Goal: Find specific page/section: Find specific page/section

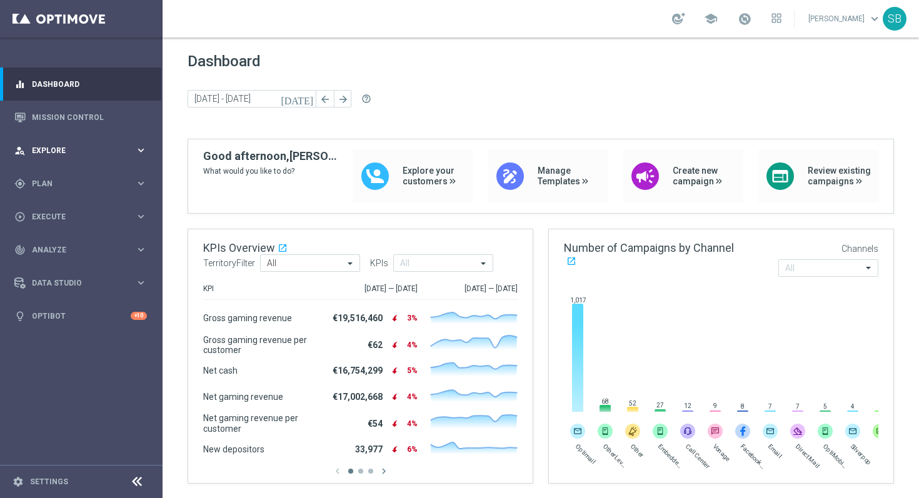
click at [118, 151] on span "Explore" at bounding box center [83, 151] width 103 height 8
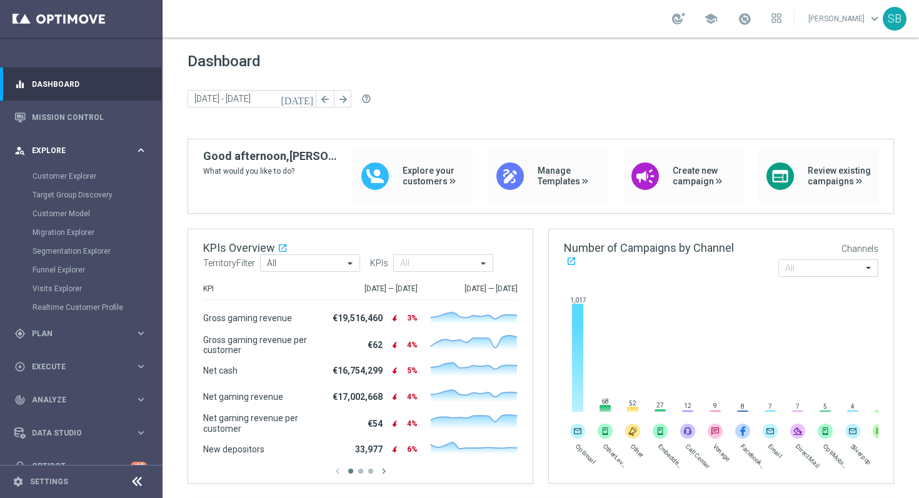
click at [118, 151] on span "Explore" at bounding box center [83, 151] width 103 height 8
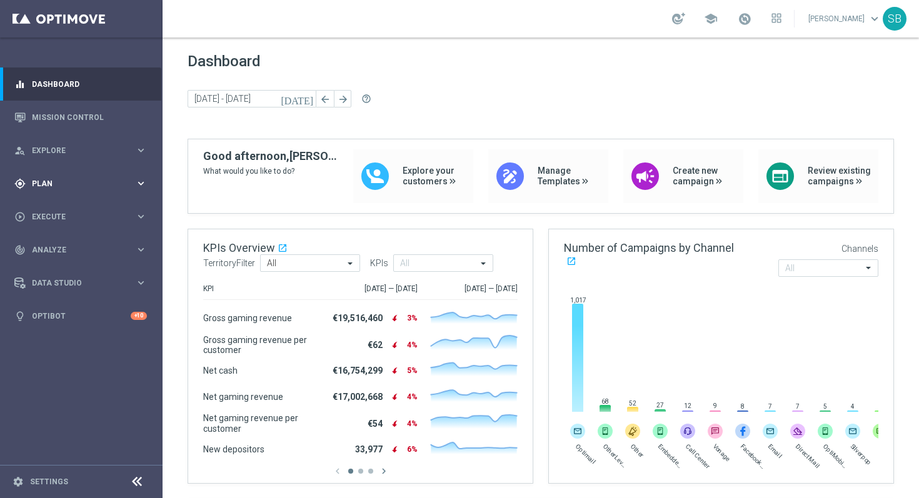
click at [113, 191] on div "gps_fixed Plan keyboard_arrow_right" at bounding box center [80, 183] width 161 height 33
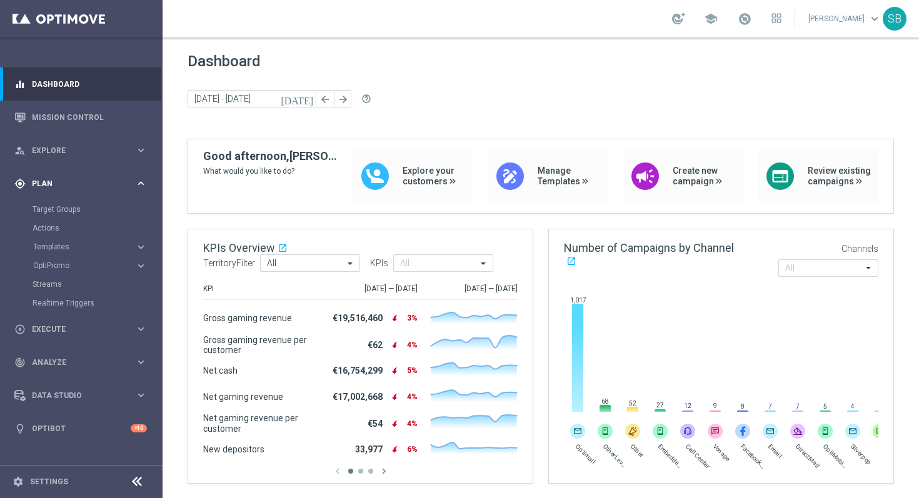
click at [127, 186] on span "Plan" at bounding box center [83, 184] width 103 height 8
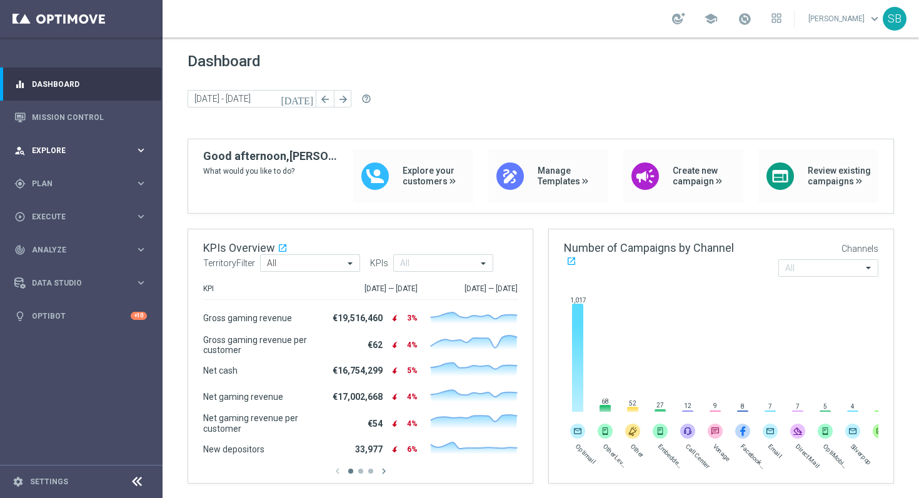
click at [141, 152] on icon "keyboard_arrow_right" at bounding box center [141, 150] width 12 height 12
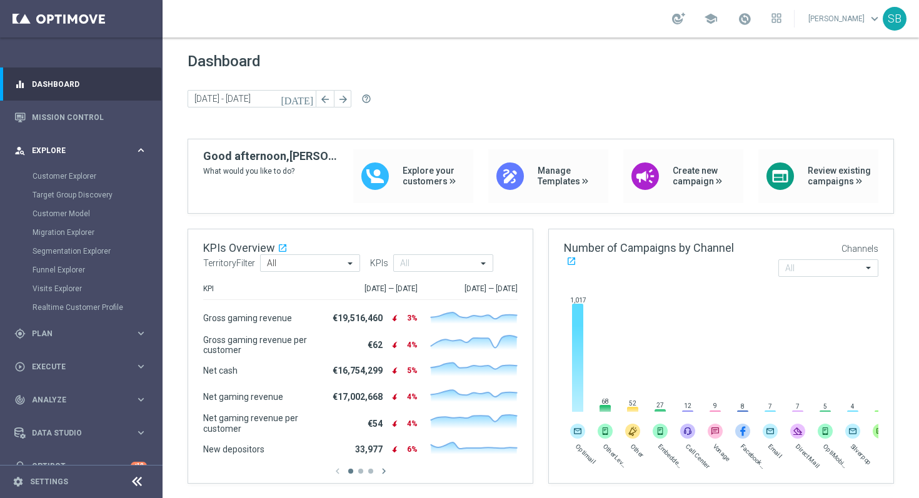
click at [141, 152] on icon "keyboard_arrow_right" at bounding box center [141, 150] width 12 height 12
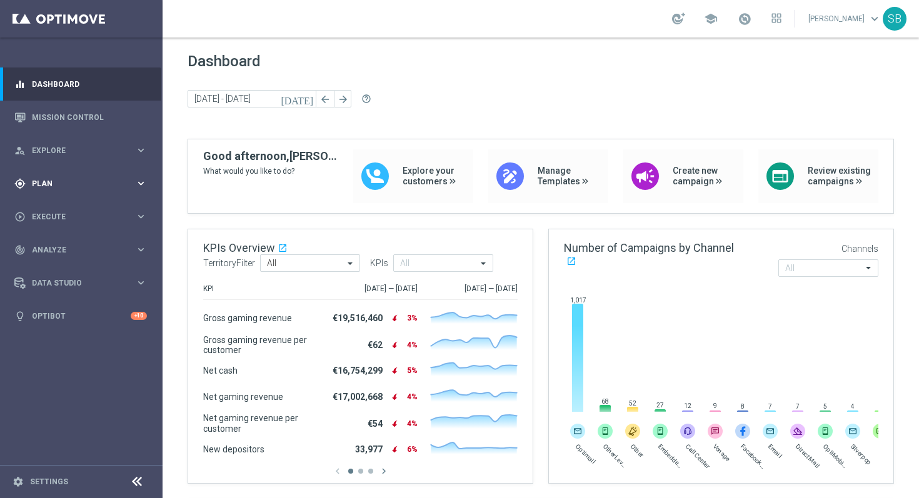
click at [108, 185] on span "Plan" at bounding box center [83, 184] width 103 height 8
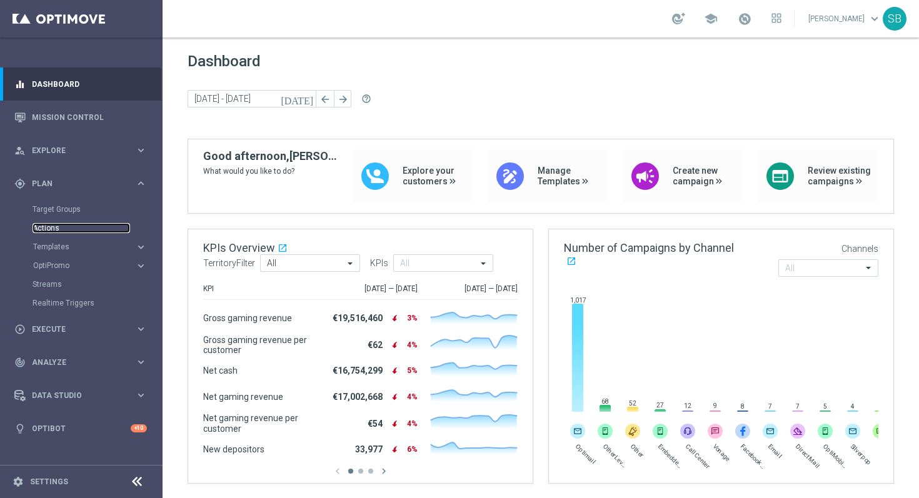
click at [54, 230] on link "Actions" at bounding box center [82, 228] width 98 height 10
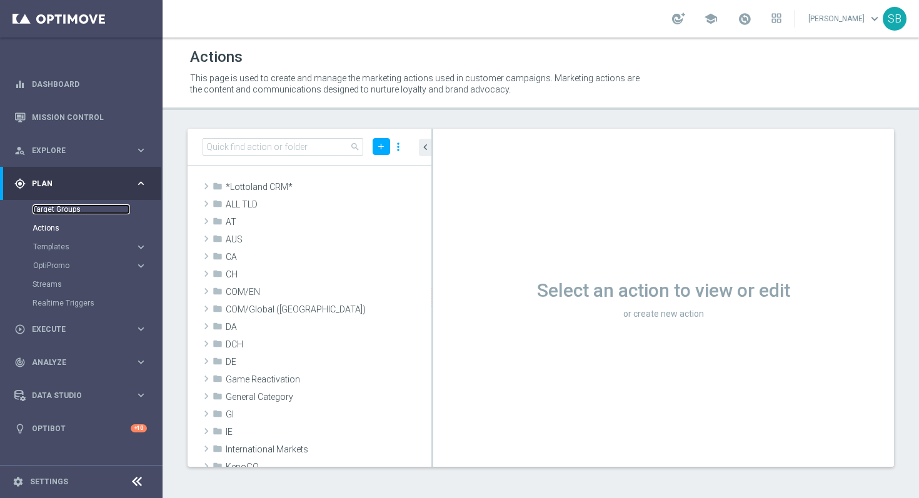
click at [65, 214] on link "Target Groups" at bounding box center [82, 209] width 98 height 10
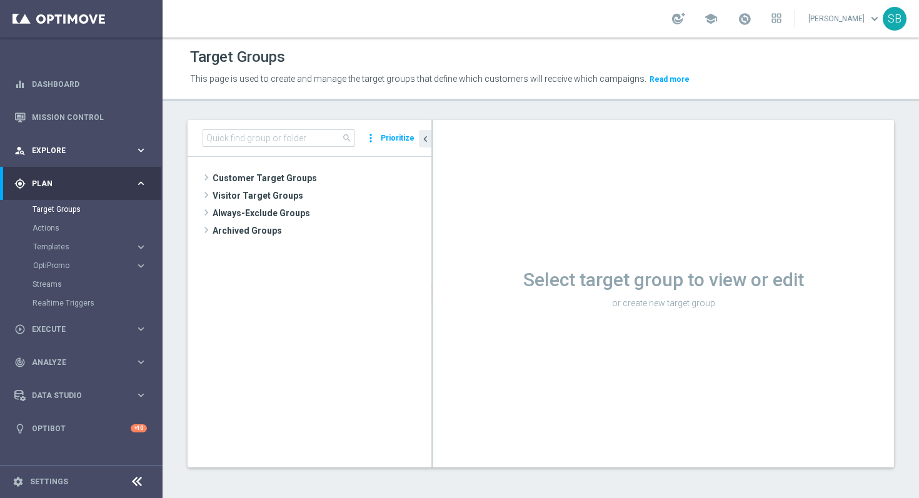
click at [96, 155] on div "person_search Explore" at bounding box center [74, 150] width 121 height 11
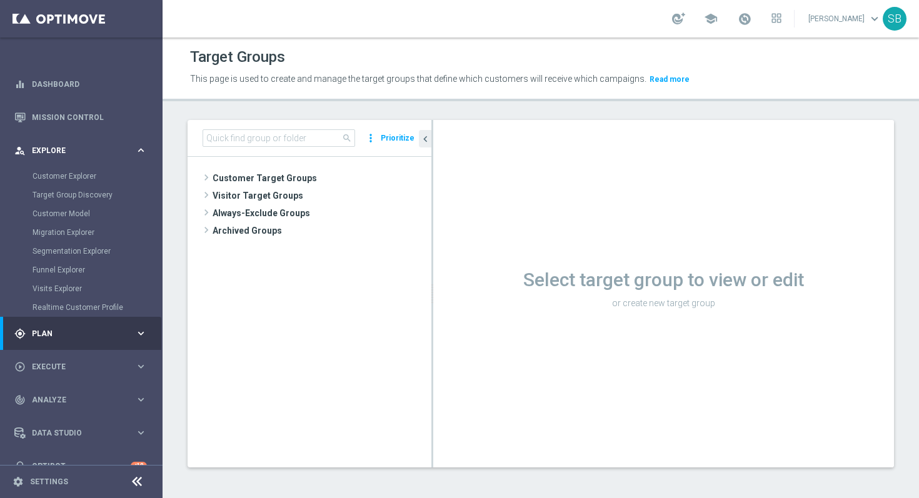
click at [138, 149] on icon "keyboard_arrow_right" at bounding box center [141, 150] width 12 height 12
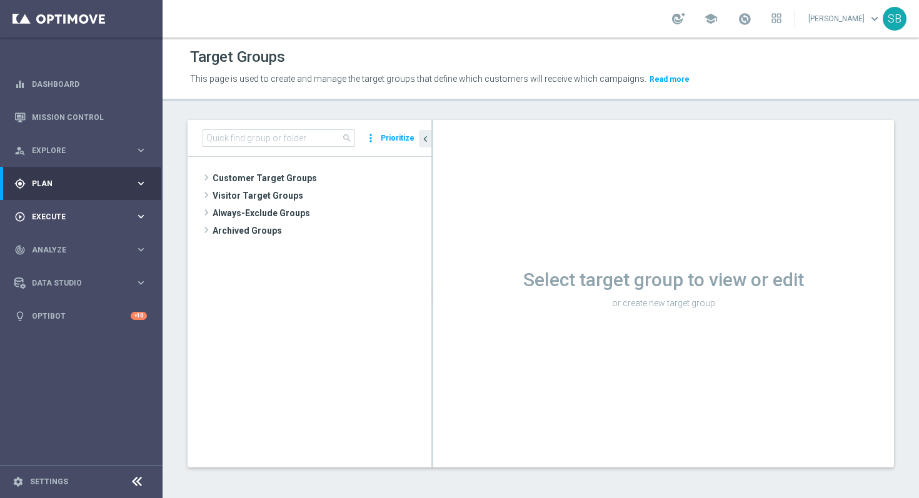
click at [141, 222] on icon "keyboard_arrow_right" at bounding box center [141, 217] width 12 height 12
click at [142, 254] on icon "keyboard_arrow_right" at bounding box center [141, 250] width 12 height 12
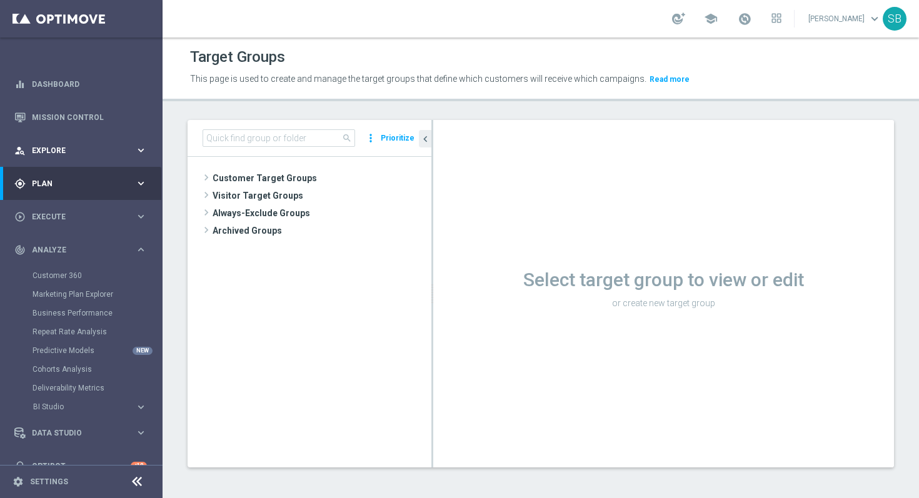
click at [139, 154] on icon "keyboard_arrow_right" at bounding box center [141, 150] width 12 height 12
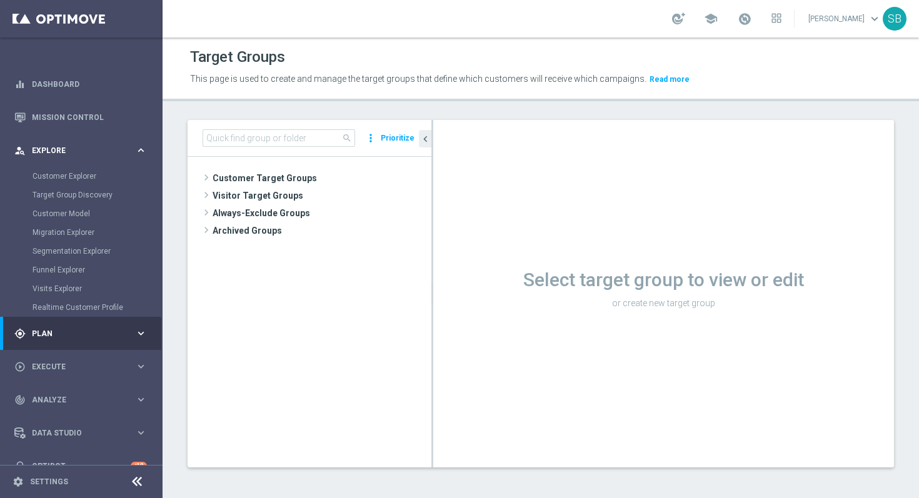
click at [139, 154] on icon "keyboard_arrow_right" at bounding box center [141, 150] width 12 height 12
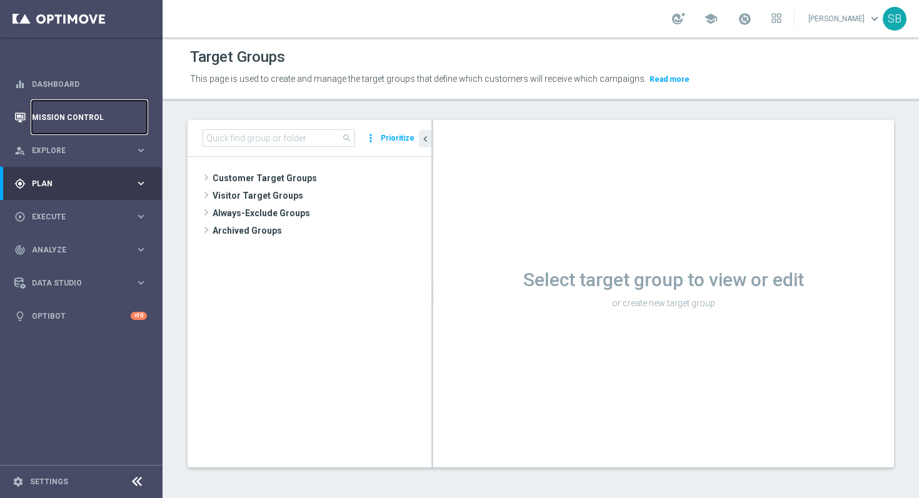
click at [124, 121] on link "Mission Control" at bounding box center [89, 117] width 115 height 33
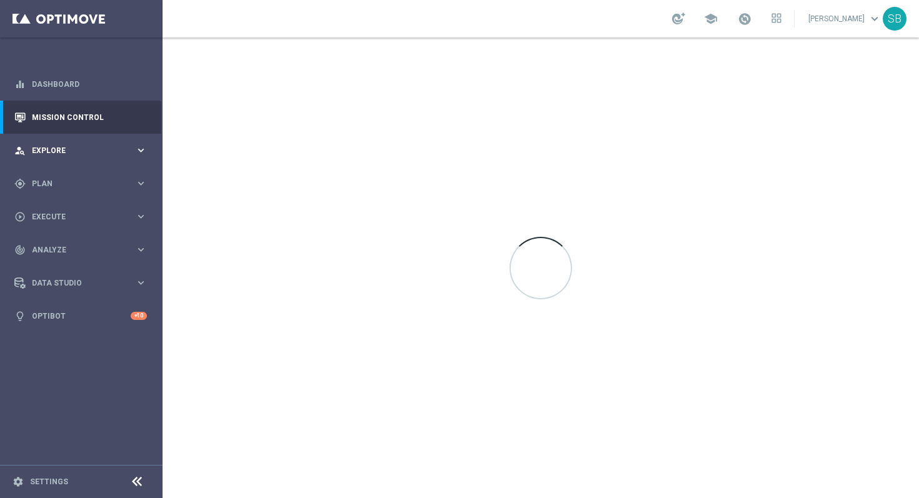
click at [65, 156] on div "person_search Explore keyboard_arrow_right" at bounding box center [80, 150] width 161 height 33
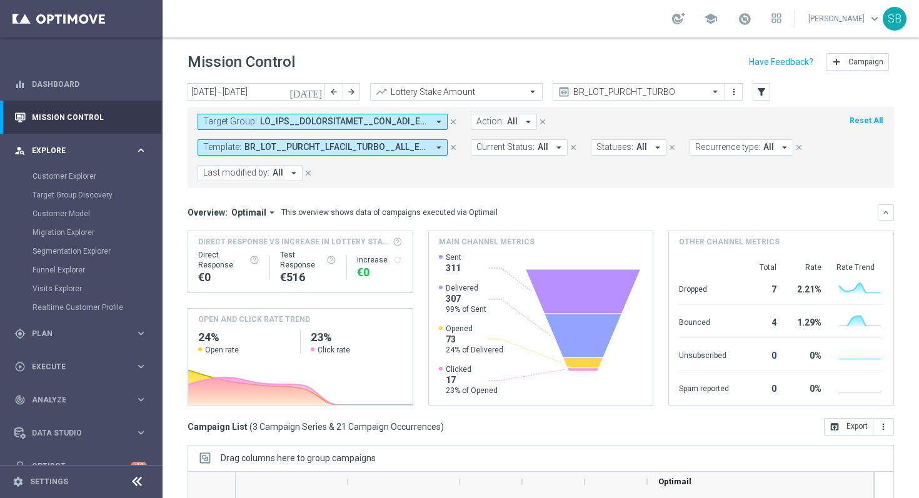
click at [139, 148] on icon "keyboard_arrow_right" at bounding box center [141, 150] width 12 height 12
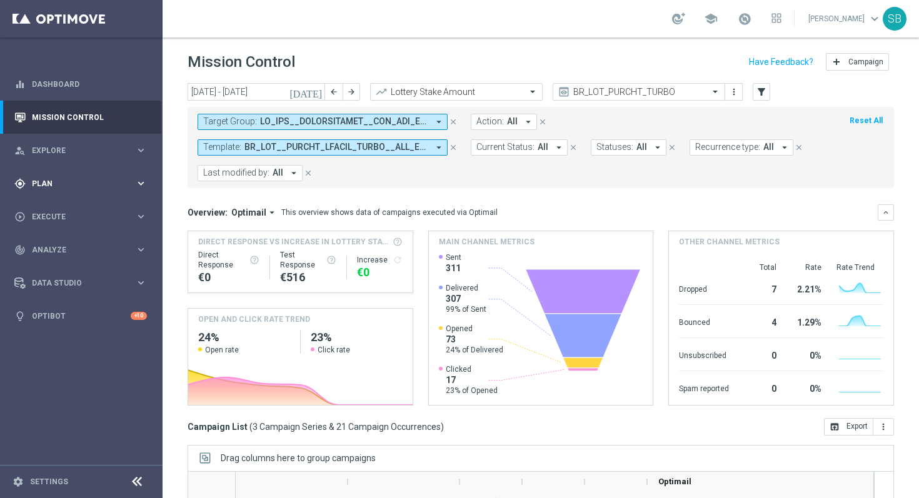
click at [140, 186] on icon "keyboard_arrow_right" at bounding box center [141, 184] width 12 height 12
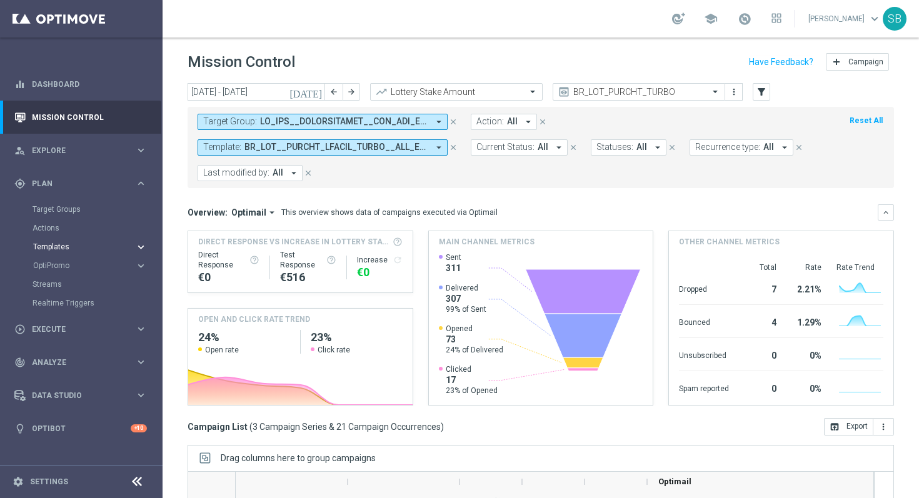
click at [139, 249] on icon "keyboard_arrow_right" at bounding box center [141, 247] width 12 height 12
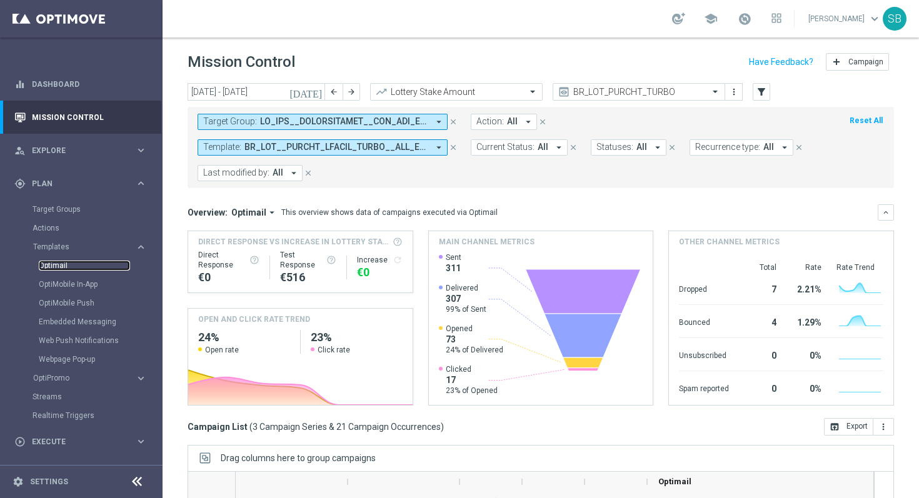
click at [61, 268] on link "Optimail" at bounding box center [84, 266] width 91 height 10
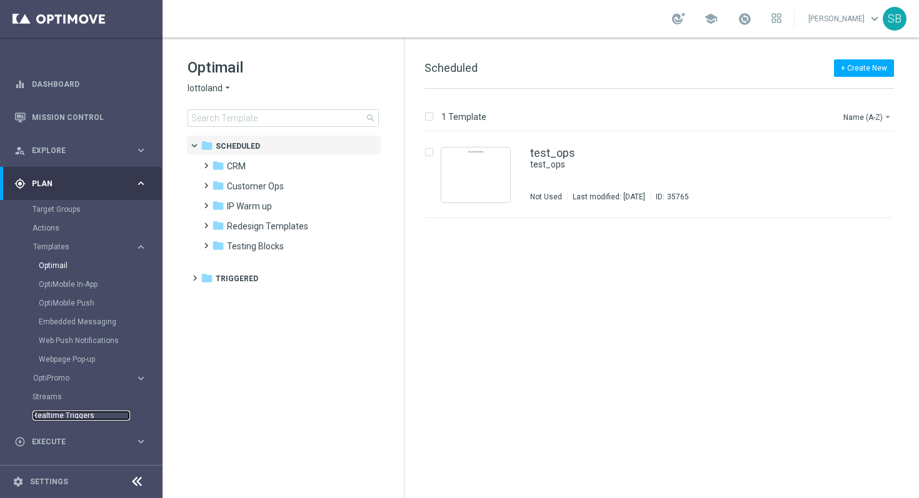
click at [74, 414] on link "Realtime Triggers" at bounding box center [82, 416] width 98 height 10
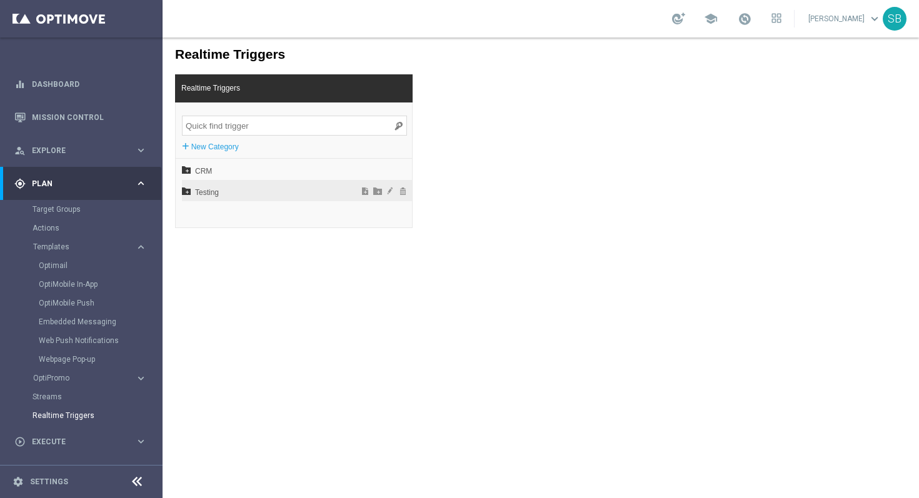
click at [206, 194] on span "Testing" at bounding box center [264, 192] width 138 height 21
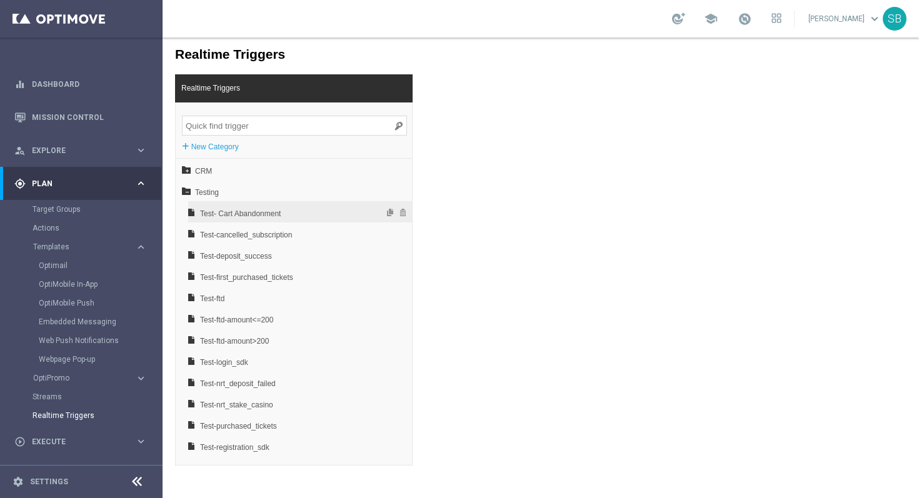
click at [214, 215] on span "Test- Cart Abandonment" at bounding box center [267, 213] width 134 height 21
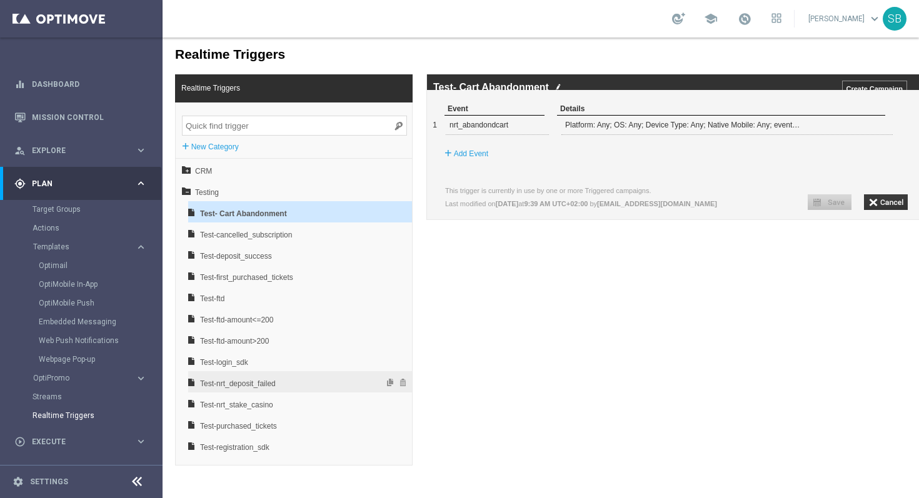
click at [252, 383] on span "Test-nrt_deposit_failed" at bounding box center [267, 383] width 134 height 21
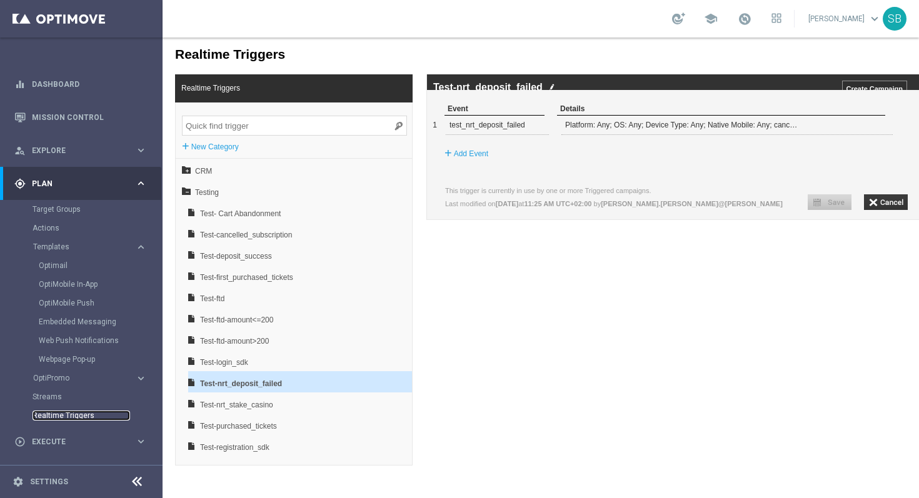
click at [75, 418] on link "Realtime Triggers" at bounding box center [82, 416] width 98 height 10
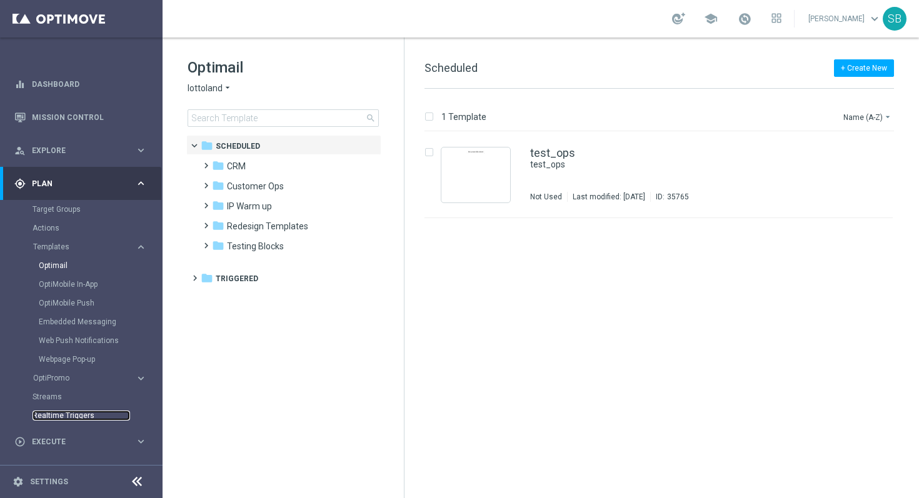
click at [54, 418] on link "Realtime Triggers" at bounding box center [82, 416] width 98 height 10
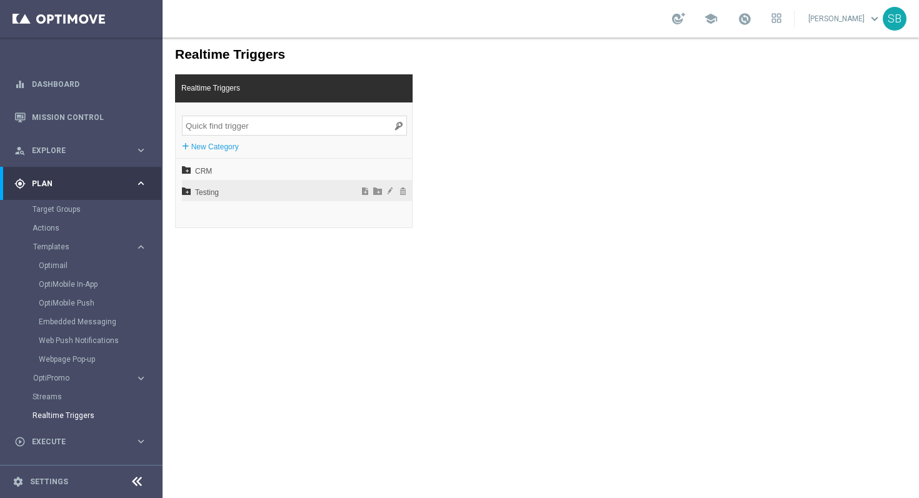
click at [200, 190] on span "Testing" at bounding box center [264, 192] width 138 height 21
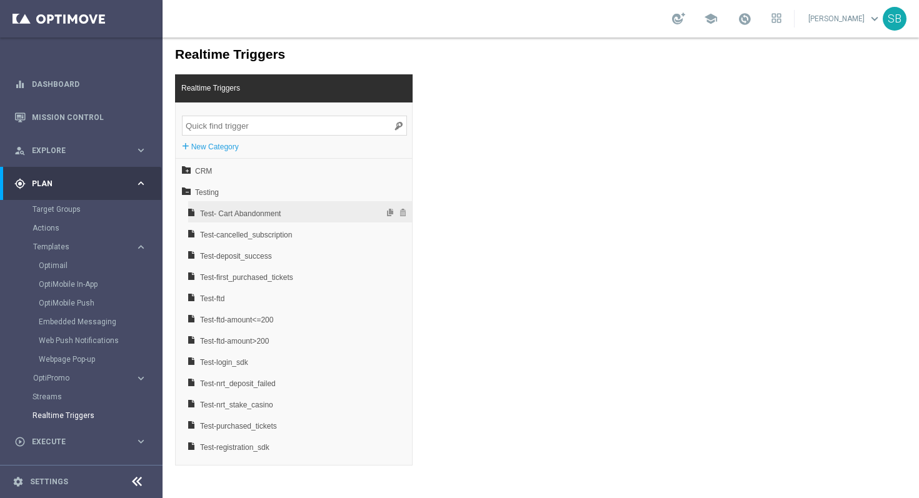
click at [212, 216] on span "Test- Cart Abandonment" at bounding box center [267, 213] width 134 height 21
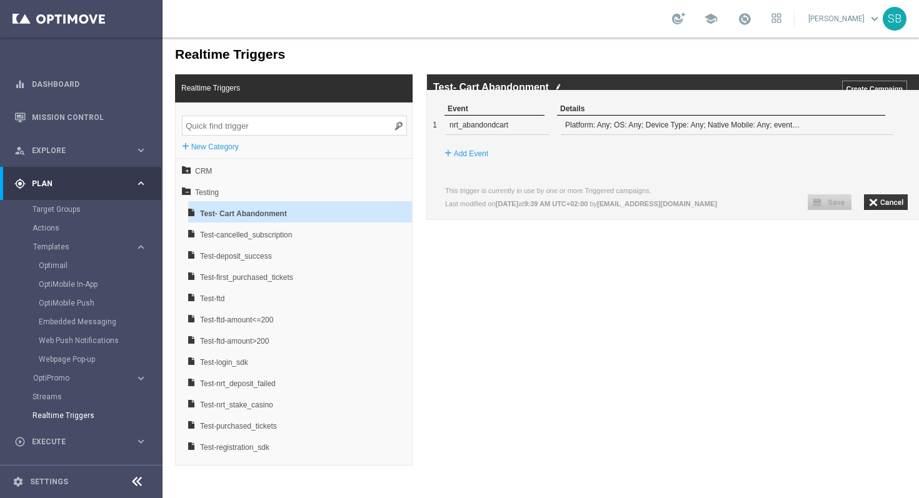
click at [140, 186] on icon "keyboard_arrow_right" at bounding box center [141, 184] width 12 height 12
